Goal: Find specific page/section: Find specific page/section

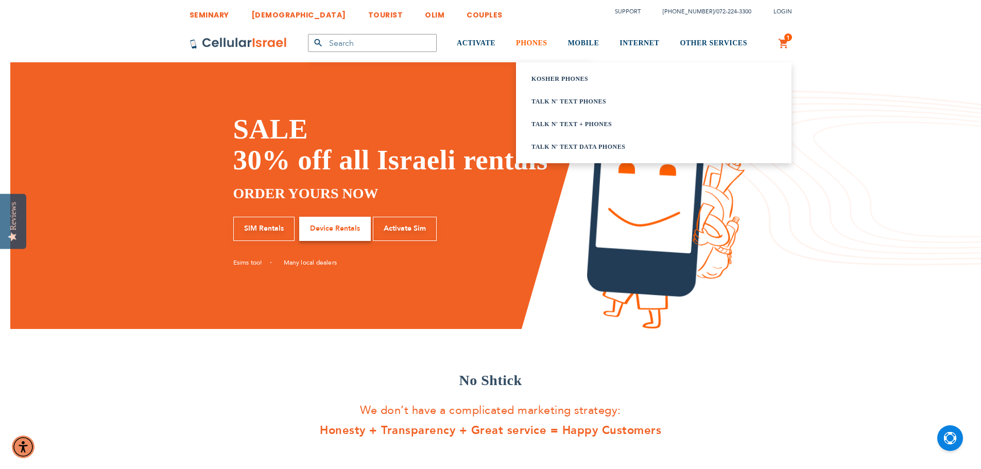
click at [545, 42] on span "PHONES" at bounding box center [531, 43] width 31 height 8
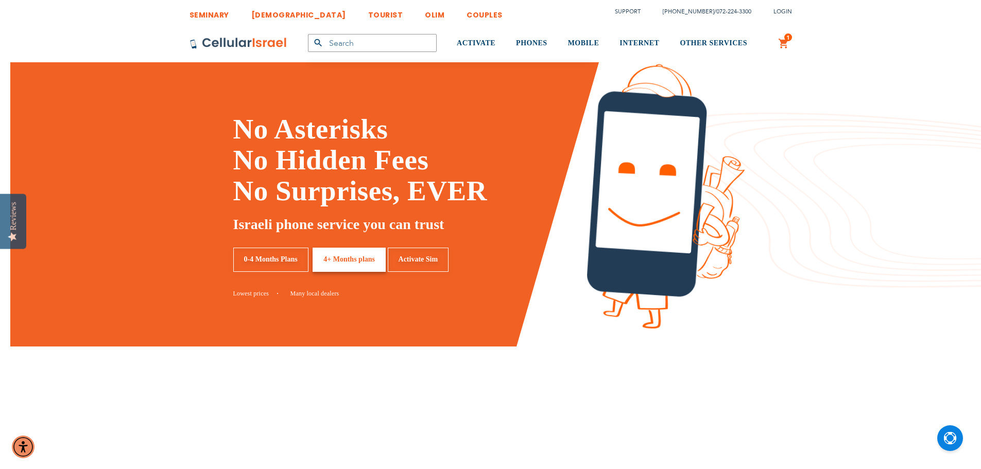
click at [540, 42] on span "PHONES" at bounding box center [531, 43] width 31 height 8
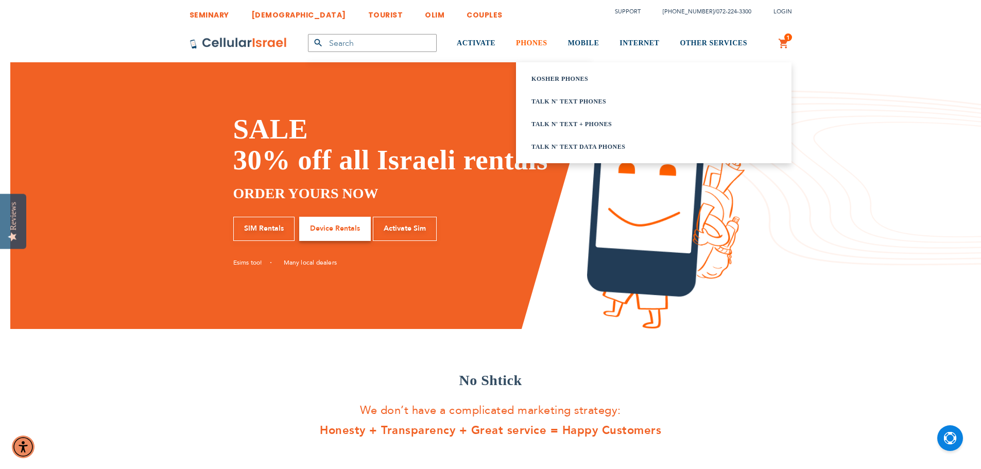
click at [527, 43] on span "PHONES" at bounding box center [531, 43] width 31 height 8
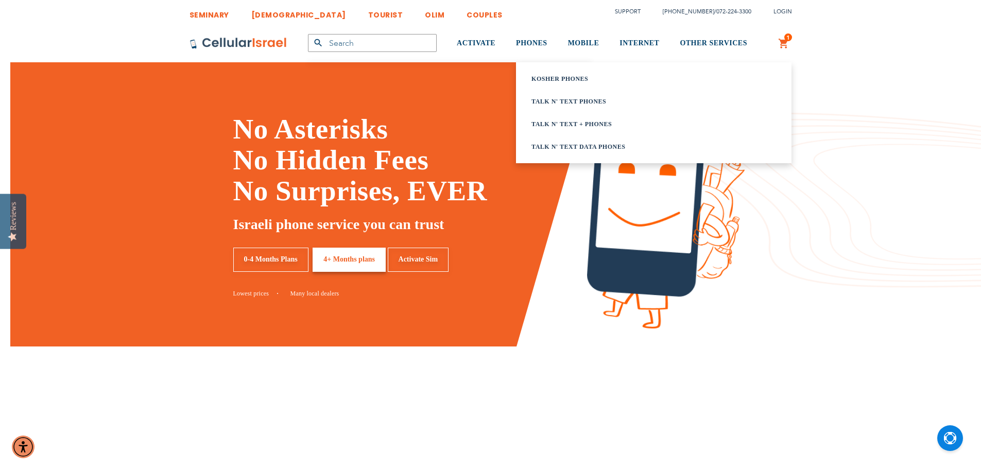
click at [546, 78] on link "Kosher Phones" at bounding box center [640, 79] width 219 height 10
